Goal: Entertainment & Leisure: Consume media (video, audio)

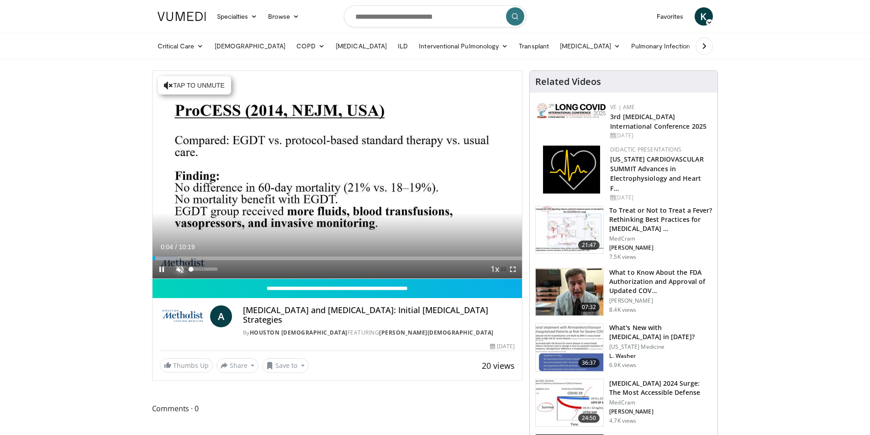
click at [173, 268] on span "Video Player" at bounding box center [180, 269] width 18 height 18
